Goal: Navigation & Orientation: Go to known website

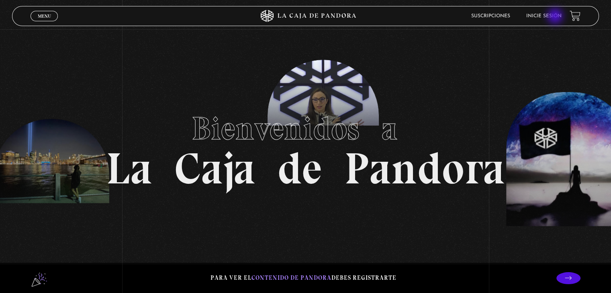
click at [556, 17] on link "Inicie sesión" at bounding box center [543, 16] width 35 height 5
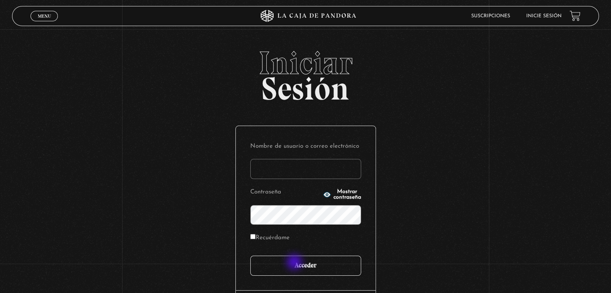
type input "pammcalderon"
click at [295, 263] on input "Acceder" at bounding box center [305, 266] width 111 height 20
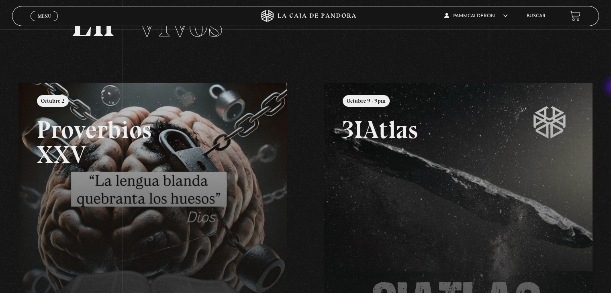
scroll to position [47, 0]
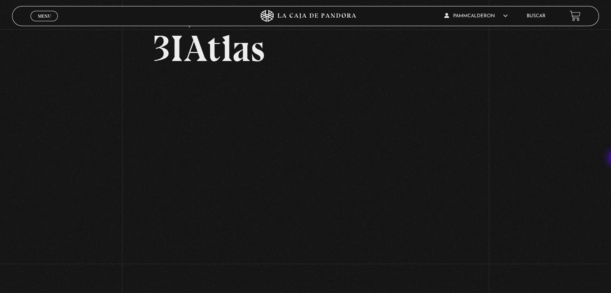
scroll to position [40, 0]
